Goal: Communication & Community: Answer question/provide support

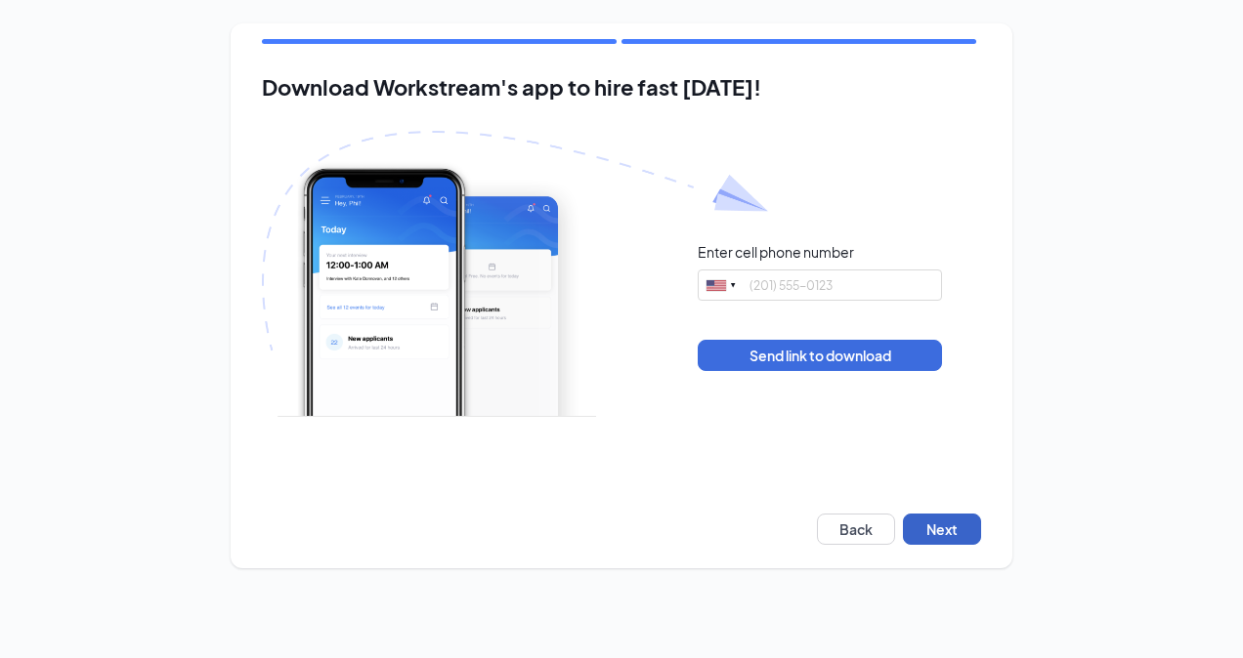
click at [951, 541] on button "Next" at bounding box center [942, 529] width 78 height 31
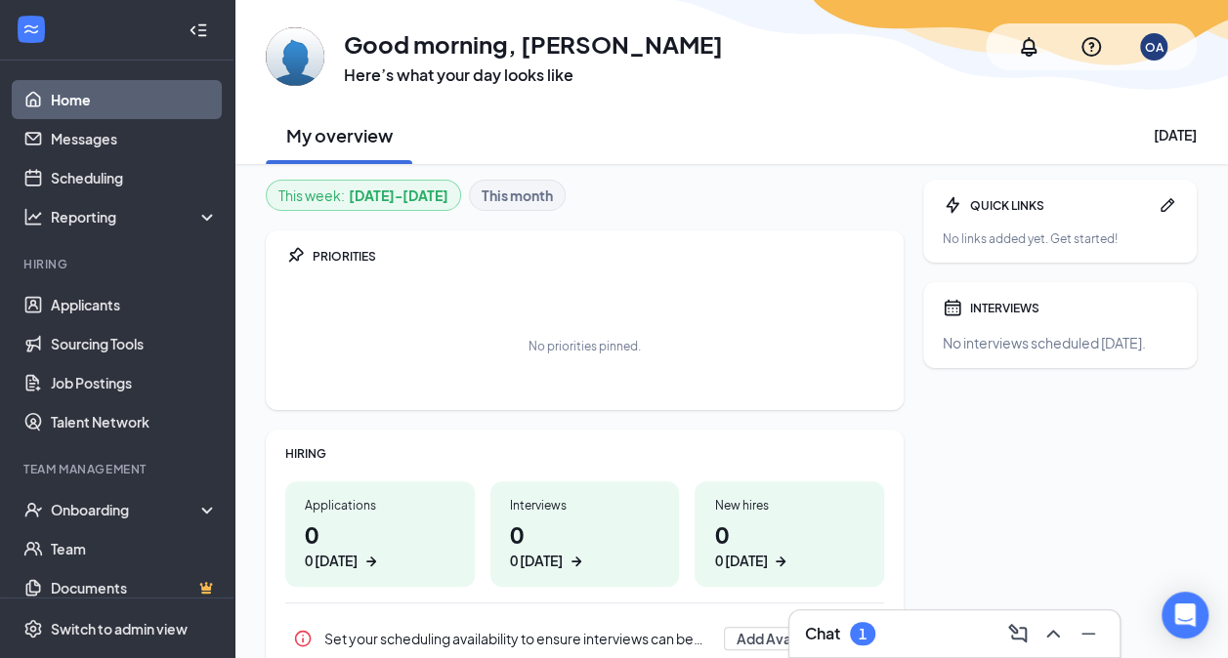
click at [875, 629] on div "Chat 1" at bounding box center [840, 633] width 70 height 23
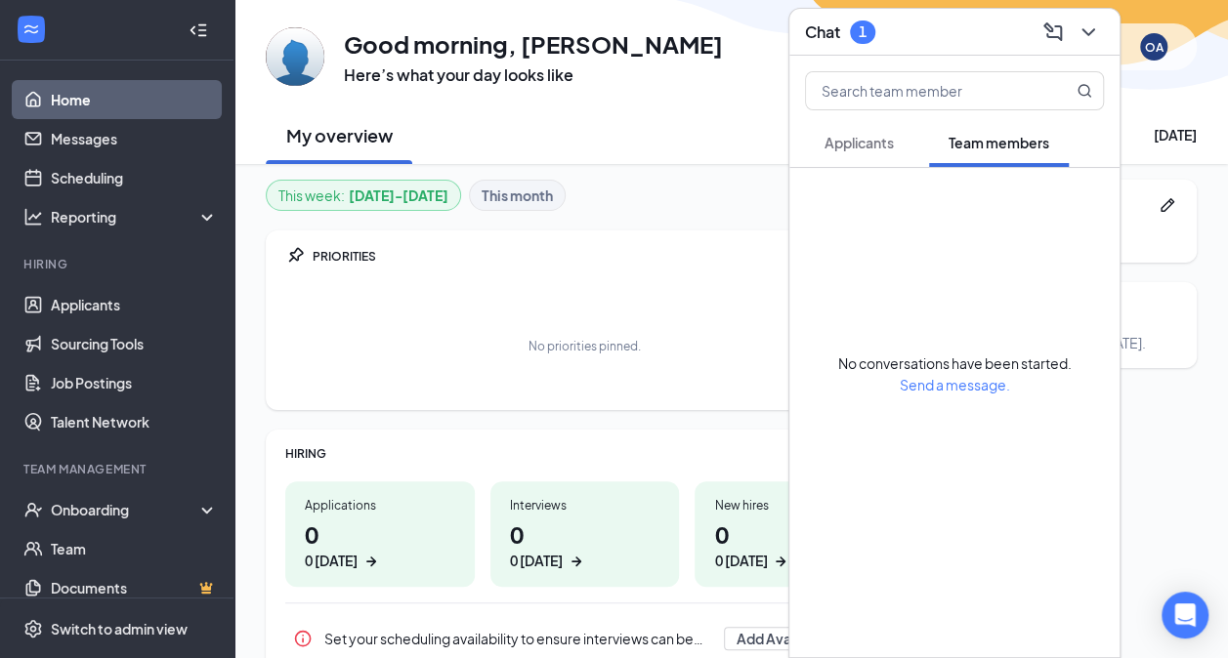
click at [854, 38] on div "1" at bounding box center [862, 32] width 25 height 23
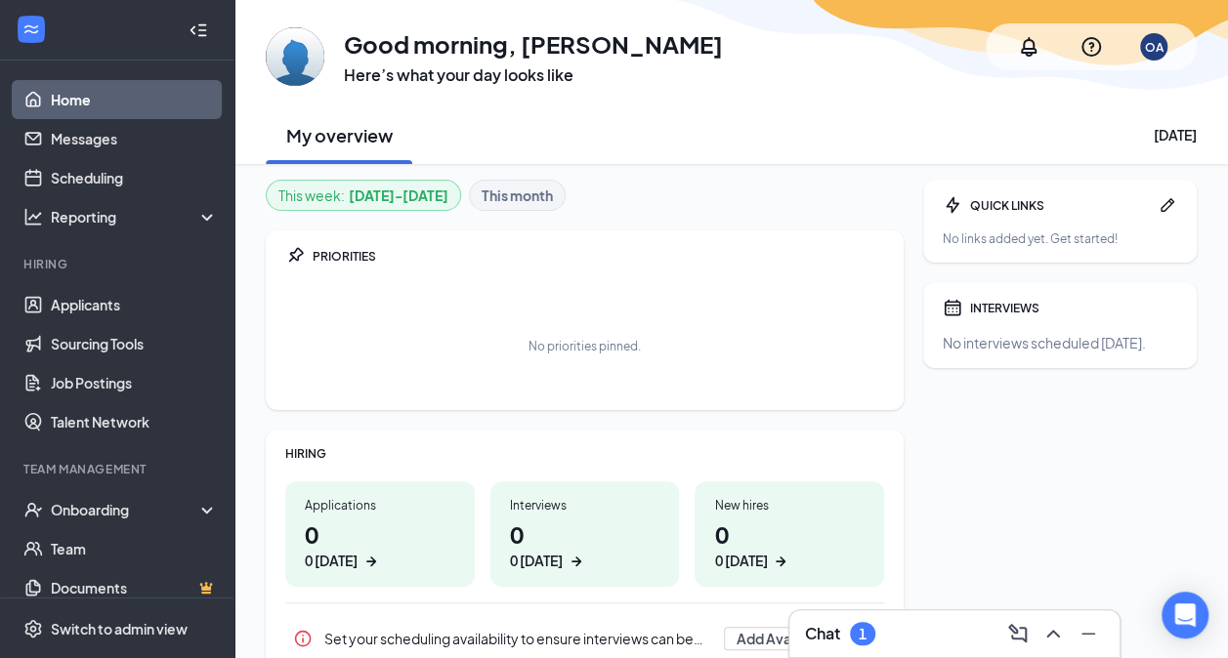
click at [876, 640] on div "Chat 1" at bounding box center [954, 633] width 299 height 31
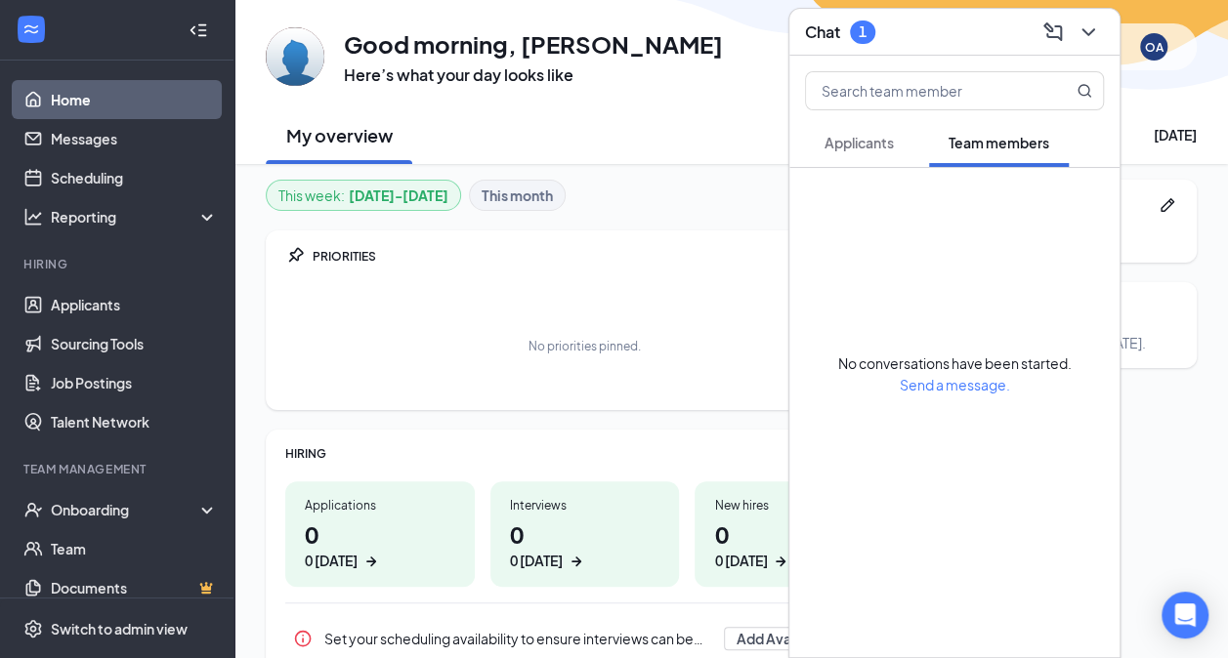
click at [867, 148] on span "Applicants" at bounding box center [858, 143] width 69 height 18
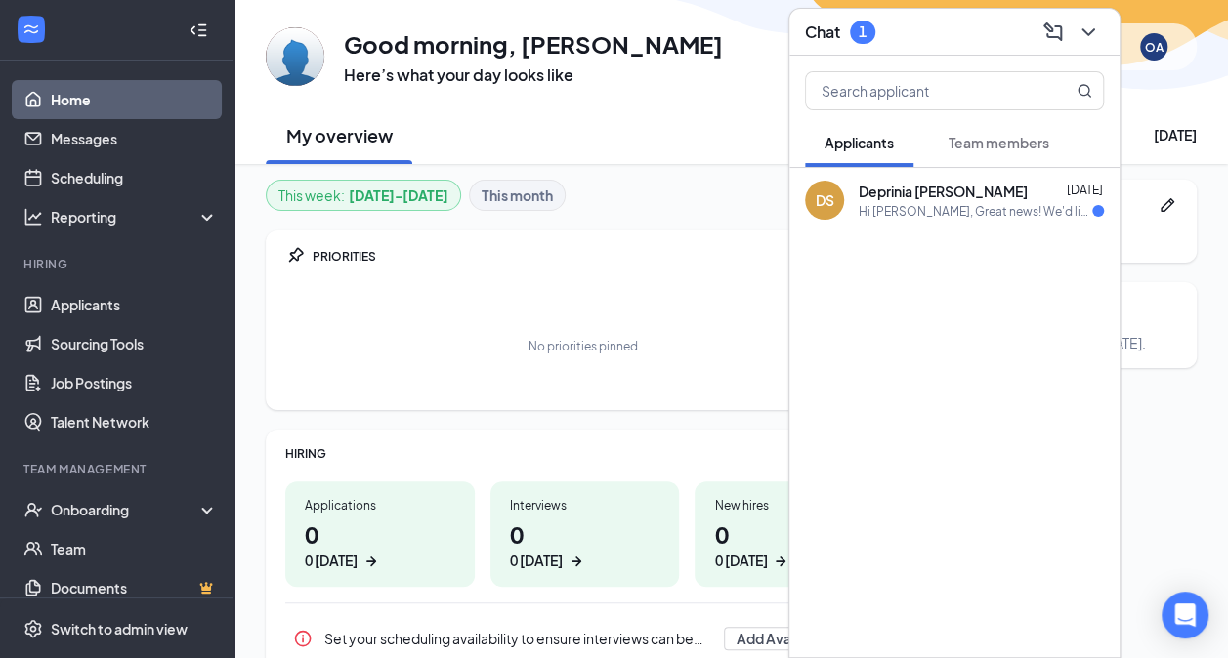
click at [998, 209] on div "Hi [PERSON_NAME], Great news! We'd like to invite you to an interview with us f…" at bounding box center [975, 211] width 233 height 17
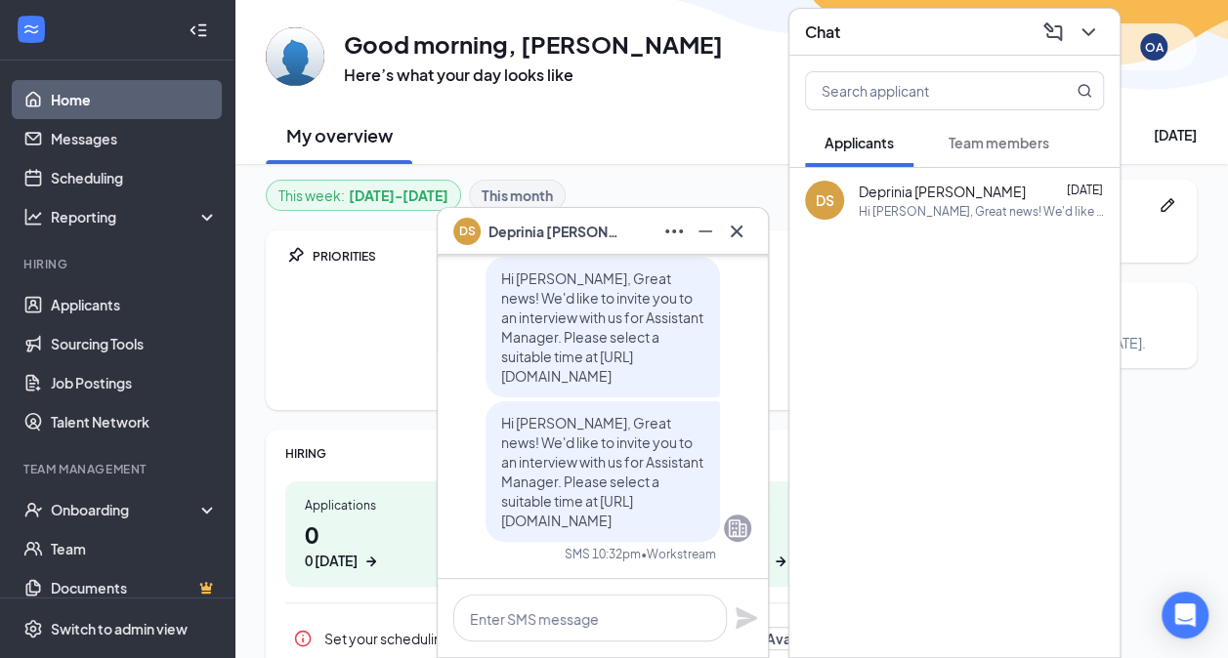
click at [742, 236] on icon "Cross" at bounding box center [736, 231] width 23 height 23
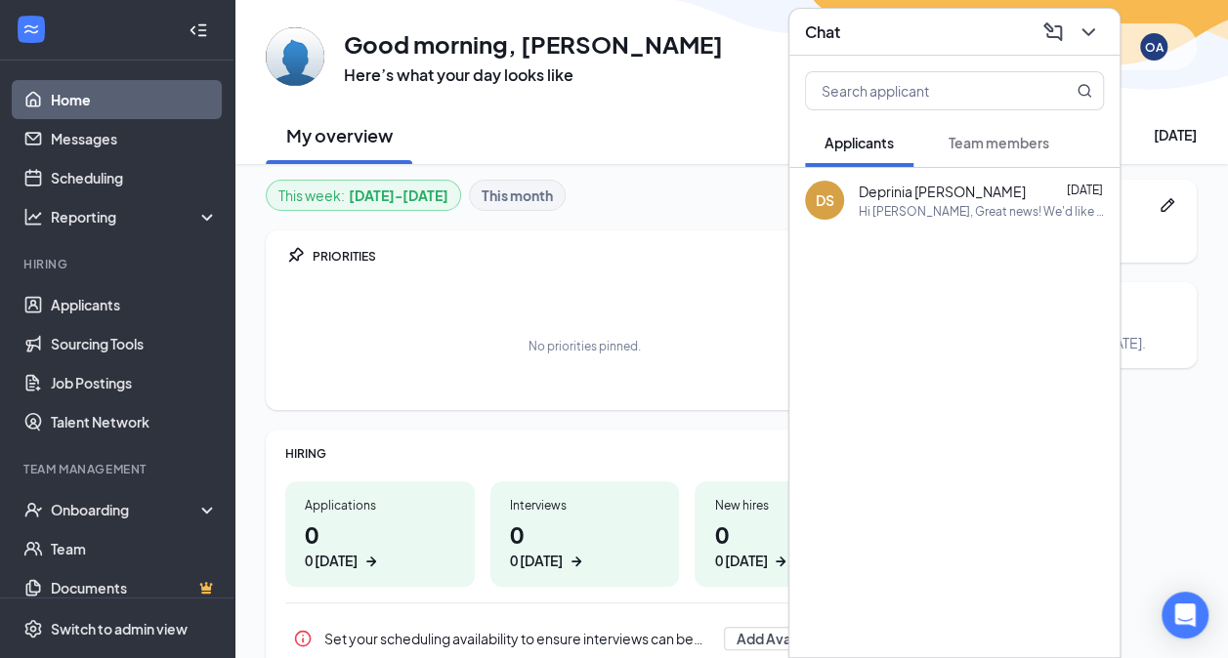
click at [1088, 24] on icon "ChevronDown" at bounding box center [1087, 32] width 23 height 23
